Goal: Information Seeking & Learning: Learn about a topic

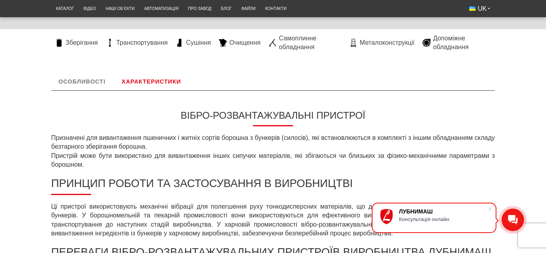
scroll to position [337, 0]
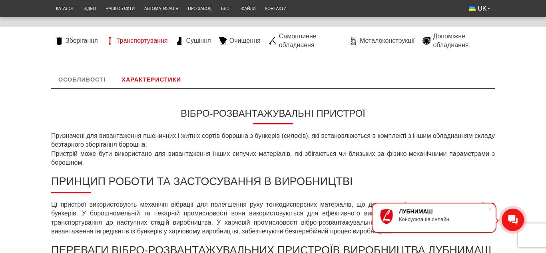
click at [141, 41] on span "Транспортування" at bounding box center [142, 40] width 52 height 9
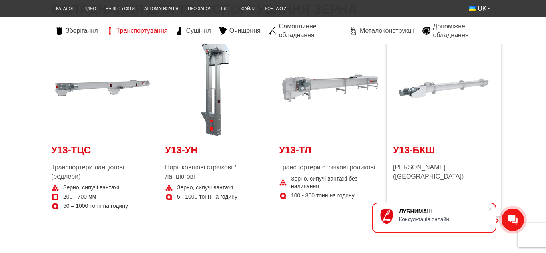
scroll to position [147, 0]
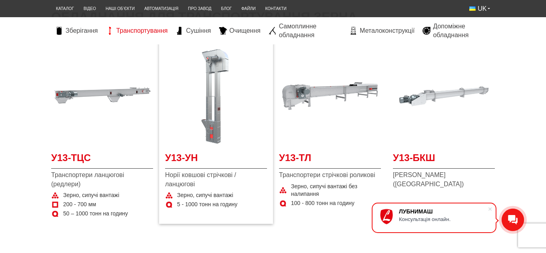
click at [209, 126] on img at bounding box center [216, 96] width 102 height 102
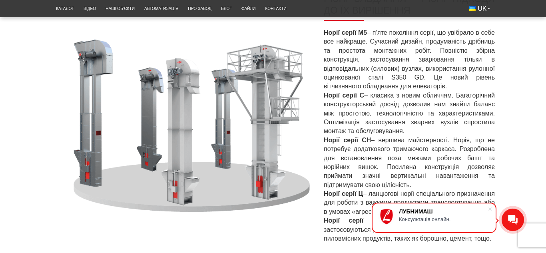
scroll to position [344, 0]
